Goal: Check status: Check status

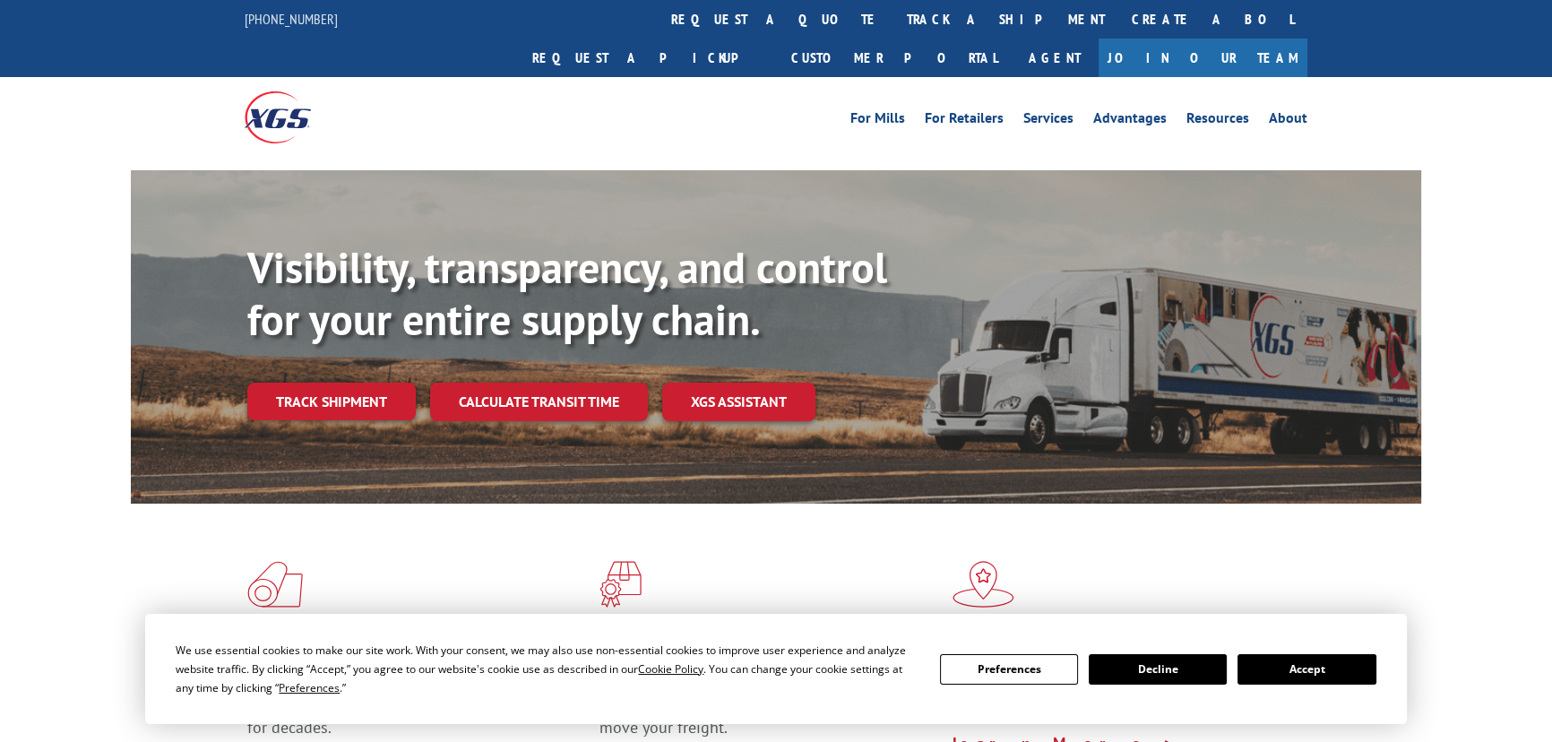
click at [1335, 644] on div "We use essential cookies to make our site work. With your consent, we may also …" at bounding box center [776, 669] width 1200 height 56
drag, startPoint x: 1328, startPoint y: 663, endPoint x: 569, endPoint y: 319, distance: 833.6
click at [1323, 660] on button "Accept" at bounding box center [1307, 669] width 138 height 30
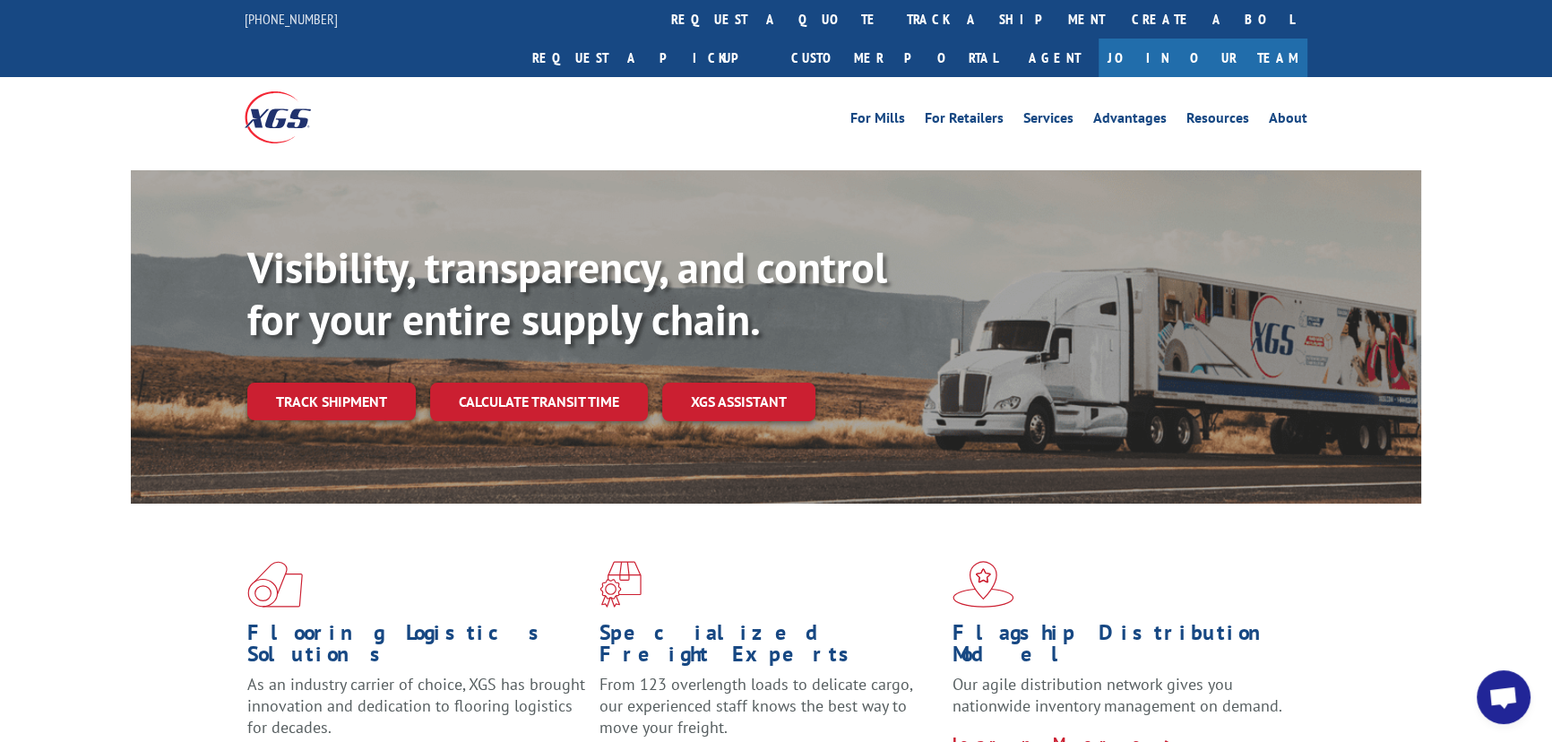
click at [278, 337] on div "Visibility, transparency, and control for your entire supply chain. Track shipm…" at bounding box center [834, 367] width 1174 height 250
click at [280, 383] on link "Track shipment" at bounding box center [331, 402] width 169 height 38
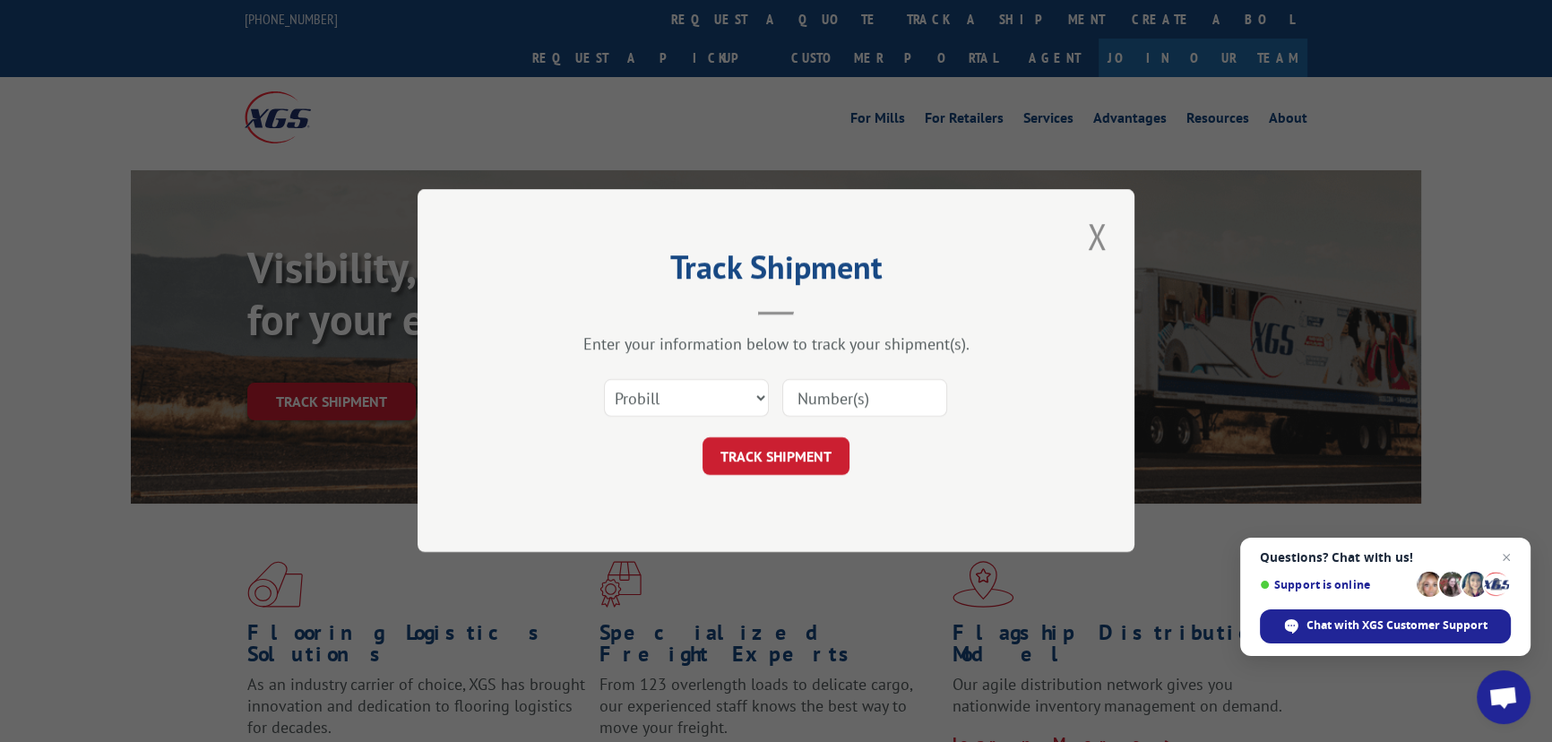
click at [845, 393] on input at bounding box center [864, 399] width 165 height 38
paste input "17323459"
type input "17323459"
click at [809, 445] on button "TRACK SHIPMENT" at bounding box center [776, 457] width 147 height 38
